Goal: Transaction & Acquisition: Register for event/course

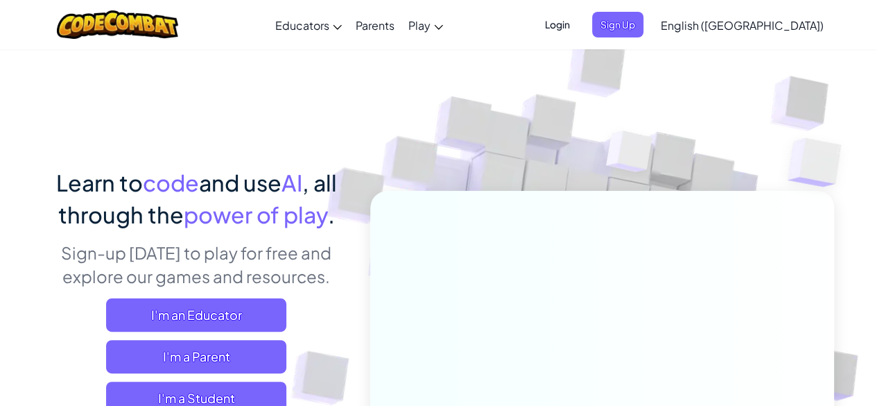
click at [763, 30] on span "English ([GEOGRAPHIC_DATA])" at bounding box center [742, 25] width 163 height 15
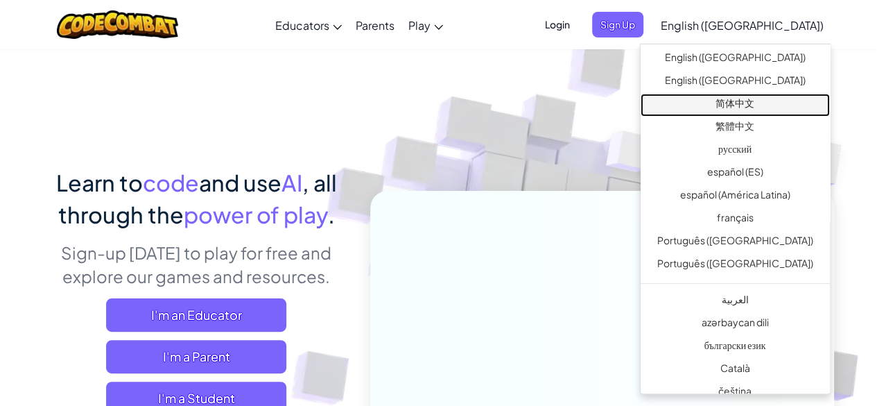
click at [743, 94] on link "简体中文" at bounding box center [735, 105] width 189 height 23
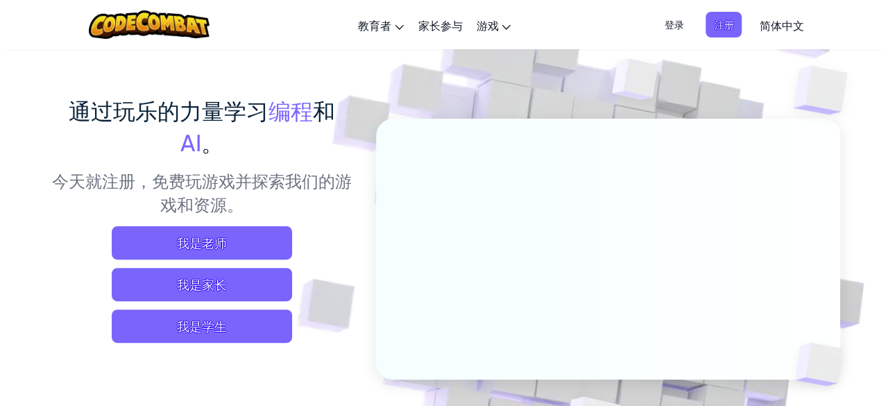
scroll to position [69, 0]
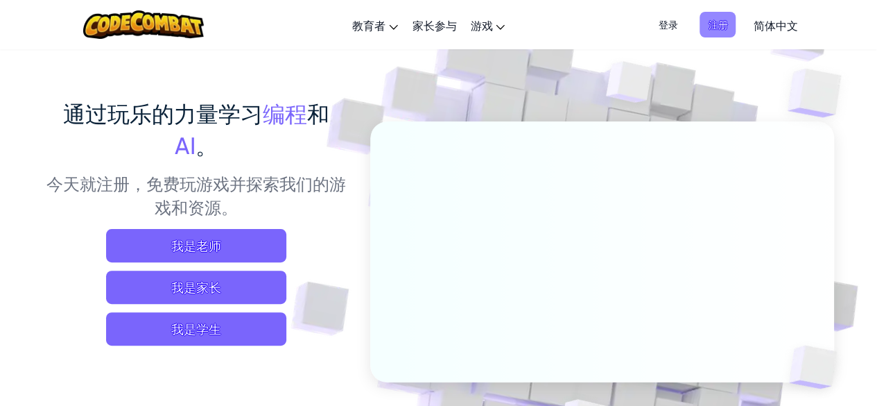
click at [721, 21] on span "注册" at bounding box center [718, 25] width 36 height 26
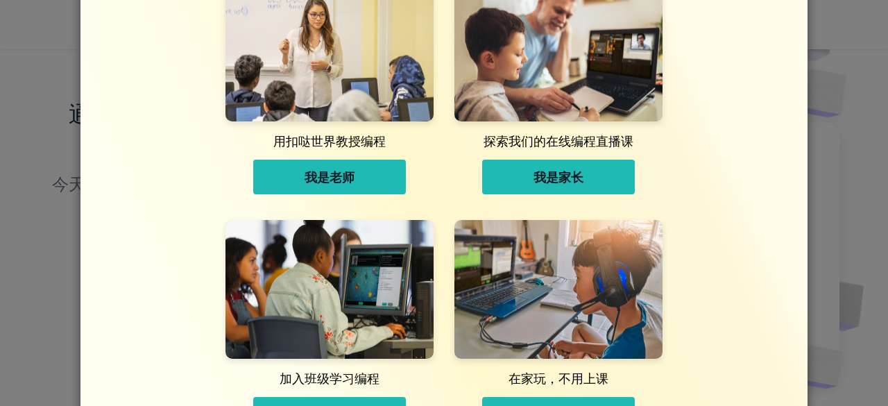
scroll to position [139, 0]
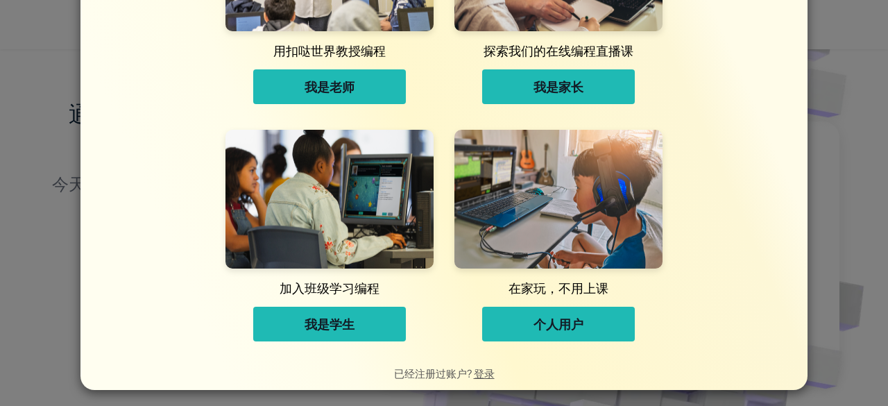
click at [359, 327] on button "我是学生" at bounding box center [329, 324] width 153 height 35
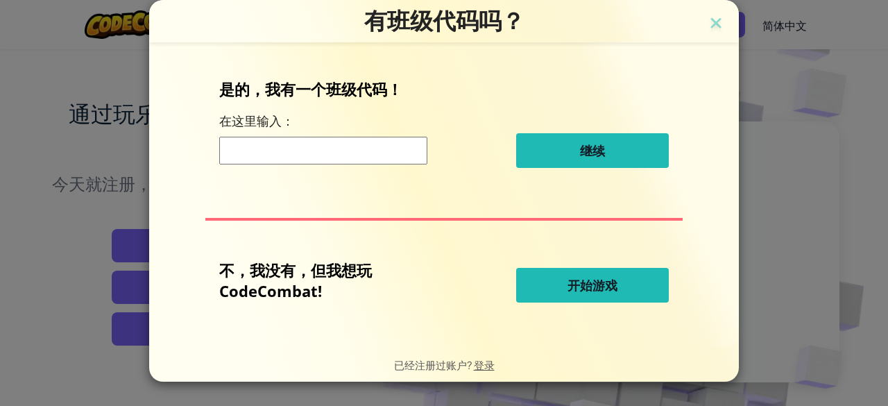
scroll to position [0, 0]
click at [617, 281] on span "开始游戏" at bounding box center [592, 285] width 50 height 17
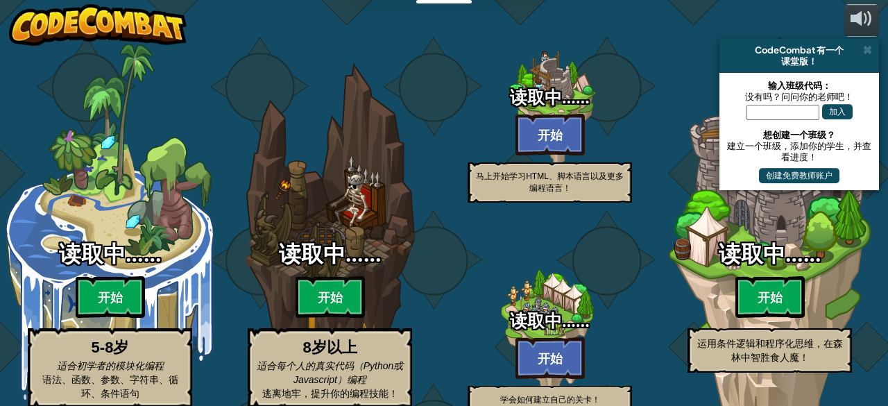
select select "zh-HANS"
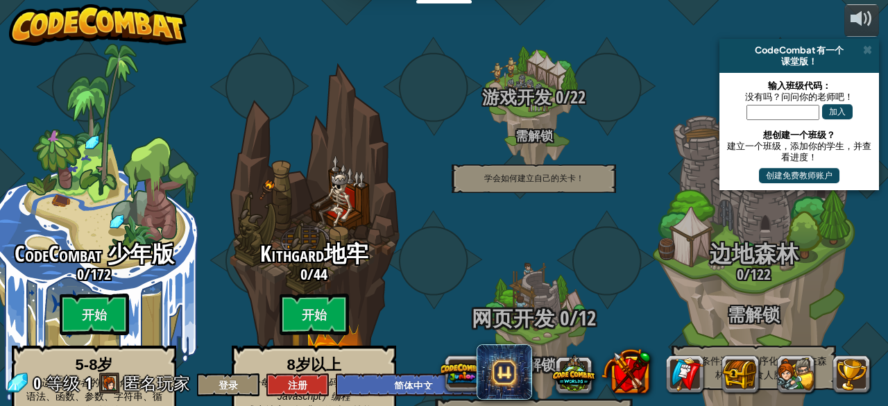
click at [528, 213] on div "网页开发 0 / 12 需解锁 马上开始学习HTML、脚本语言以及更多编程语言！" at bounding box center [534, 333] width 264 height 264
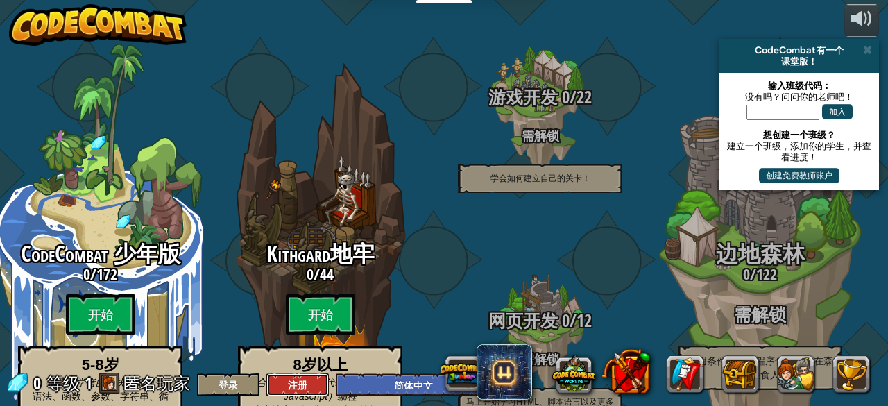
click at [305, 389] on button "注册" at bounding box center [297, 384] width 62 height 23
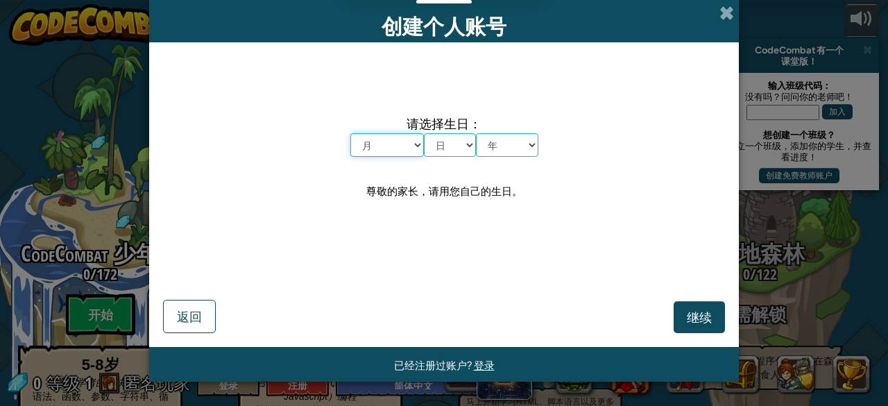
click at [398, 144] on select "月 一月 二月 三月 四月 五月 六月 七月 八月 九月 十月 十一月 十二月" at bounding box center [387, 145] width 74 height 24
select select "2"
click at [350, 133] on select "月 一月 二月 三月 四月 五月 六月 七月 八月 九月 十月 十一月 十二月" at bounding box center [387, 145] width 74 height 24
click at [457, 141] on select "日 1 2 3 4 5 6 7 8 9 10 11 12 13 14 15 16 17 18 19 20 21 22 23 24 25 26 27 28 29…" at bounding box center [450, 145] width 52 height 24
select select "26"
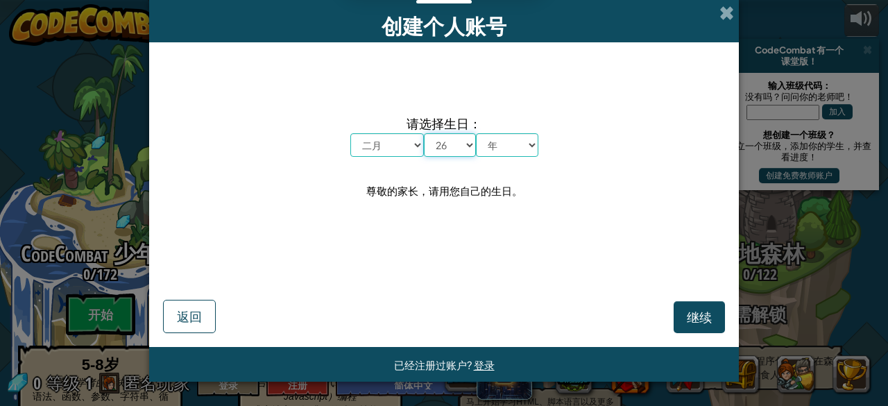
click at [424, 133] on select "日 1 2 3 4 5 6 7 8 9 10 11 12 13 14 15 16 17 18 19 20 21 22 23 24 25 26 27 28 29…" at bounding box center [450, 145] width 52 height 24
click at [515, 152] on select "年 2025 2024 2023 2022 2021 2020 2019 2018 2017 2016 2015 2014 2013 2012 2011 20…" at bounding box center [507, 145] width 62 height 24
select select "2010"
click at [476, 133] on select "年 2025 2024 2023 2022 2021 2020 2019 2018 2017 2016 2015 2014 2013 2012 2011 20…" at bounding box center [507, 145] width 62 height 24
click at [692, 309] on span "继续" at bounding box center [699, 317] width 25 height 16
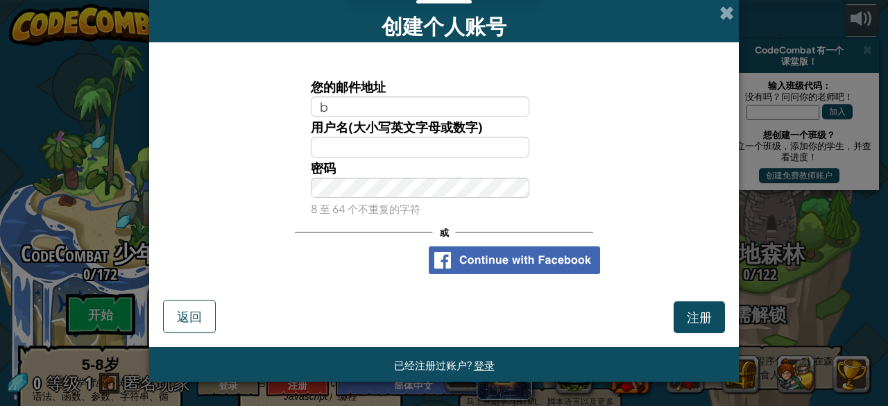
type input "bryanthongyi@gmail.com"
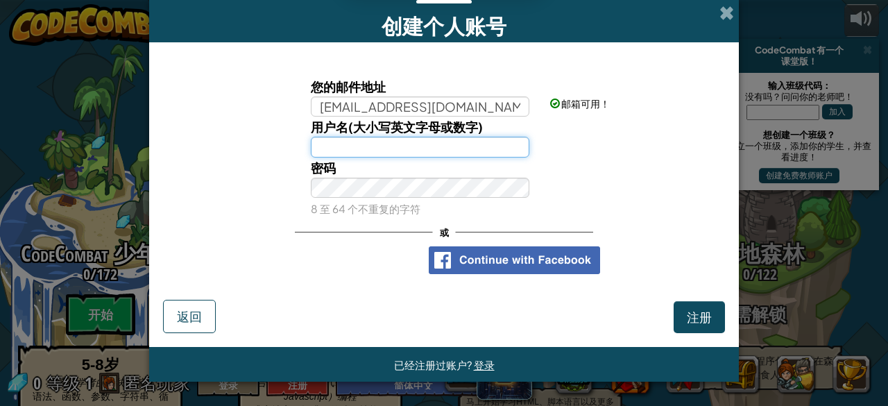
click at [438, 141] on input "用户名(大小写英文字母或数字)" at bounding box center [420, 147] width 219 height 20
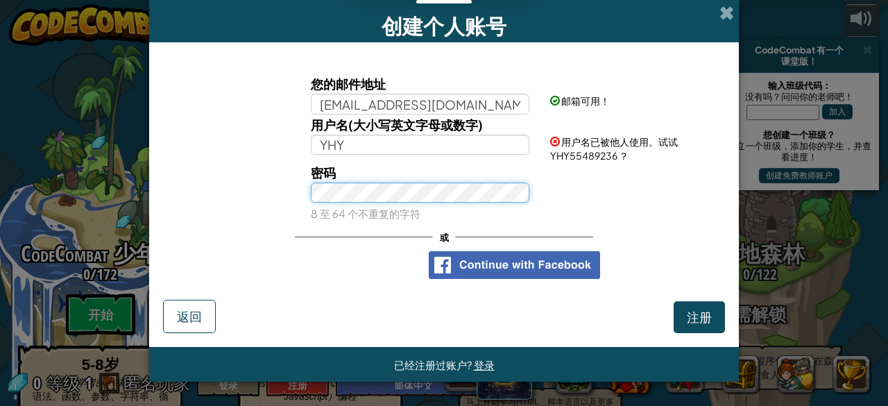
click at [673, 301] on button "注册" at bounding box center [698, 317] width 51 height 32
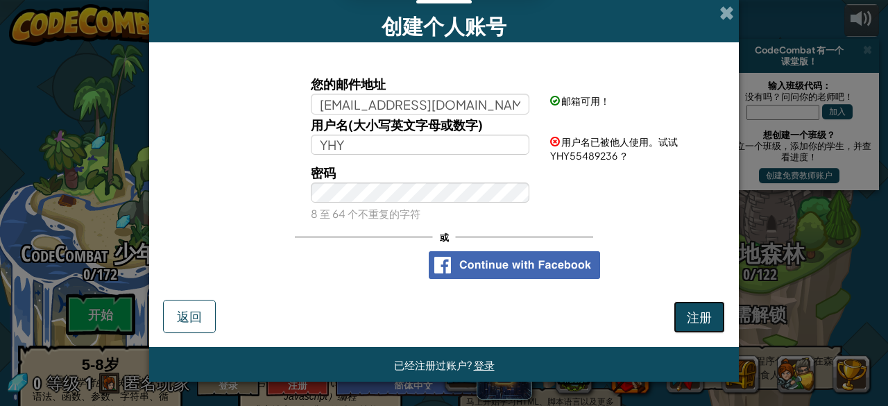
click at [706, 312] on button "注册" at bounding box center [698, 317] width 51 height 32
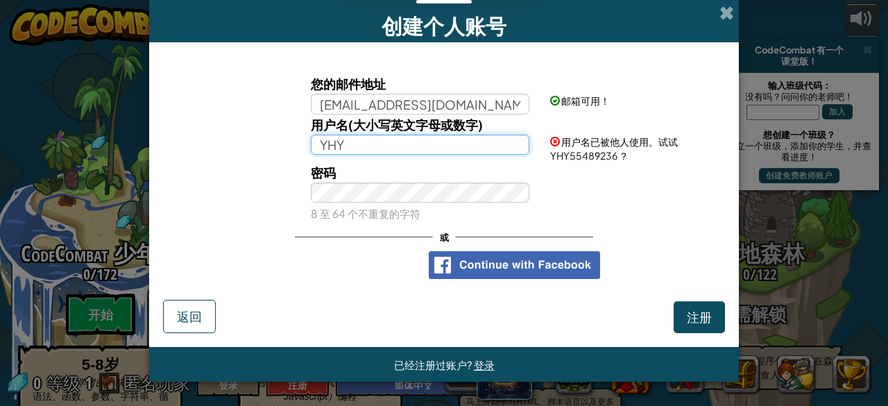
click at [351, 142] on input "YHY" at bounding box center [420, 145] width 219 height 20
type input "YHY0226"
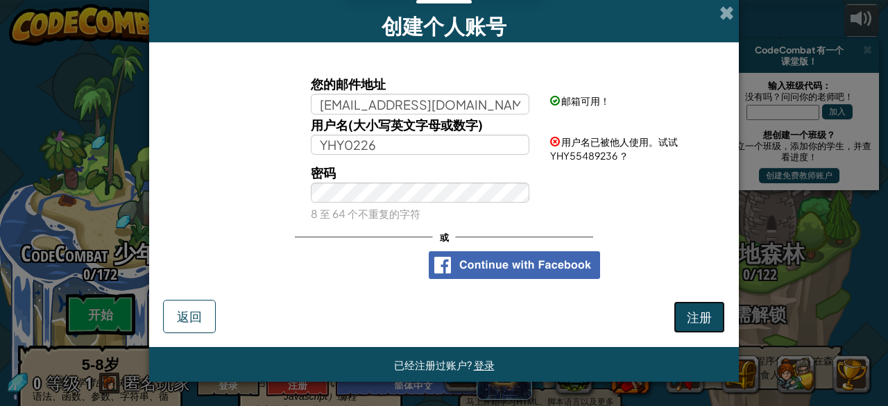
click at [713, 316] on button "注册" at bounding box center [698, 317] width 51 height 32
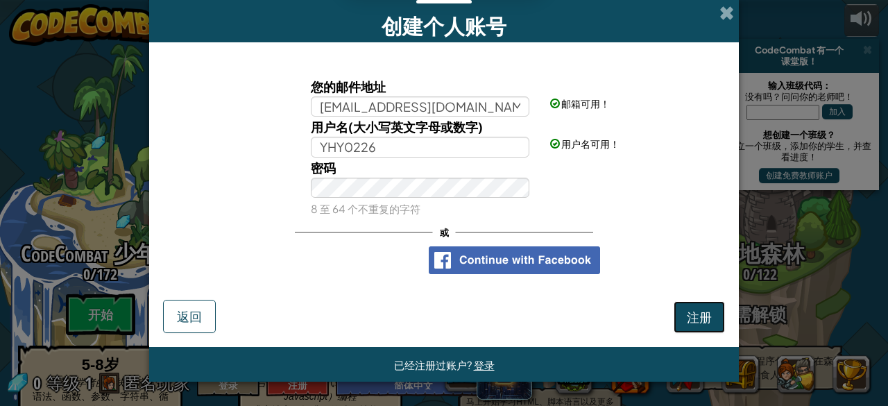
click at [702, 309] on button "注册" at bounding box center [698, 317] width 51 height 32
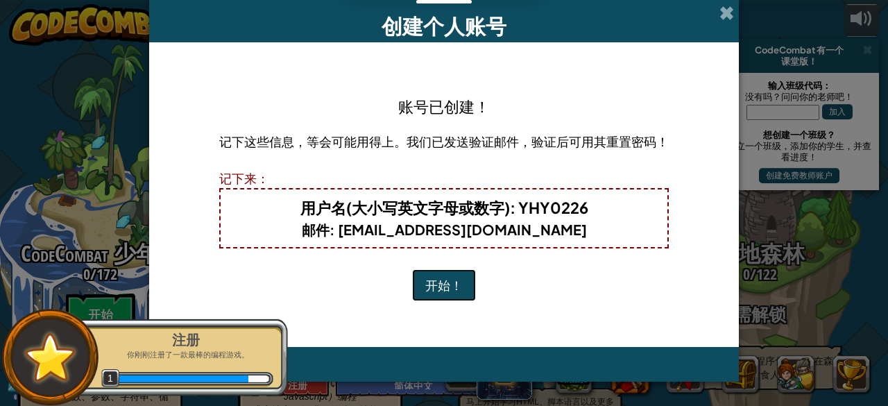
click at [458, 282] on button "开始！" at bounding box center [444, 285] width 64 height 32
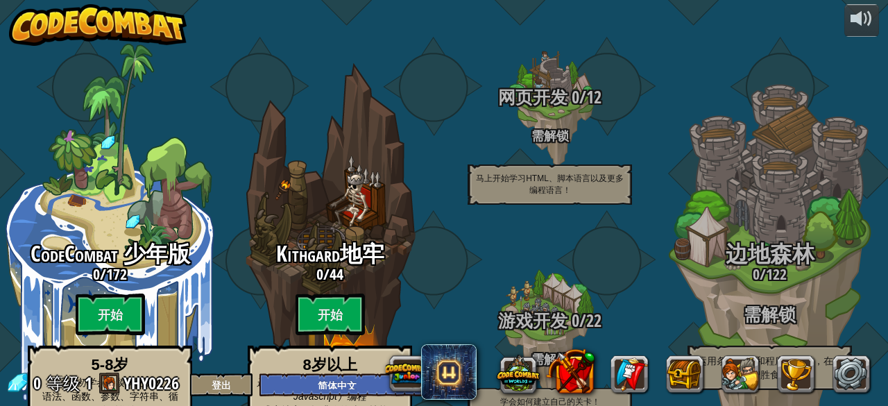
select select "zh-HANS"
